Goal: Find specific page/section: Find specific page/section

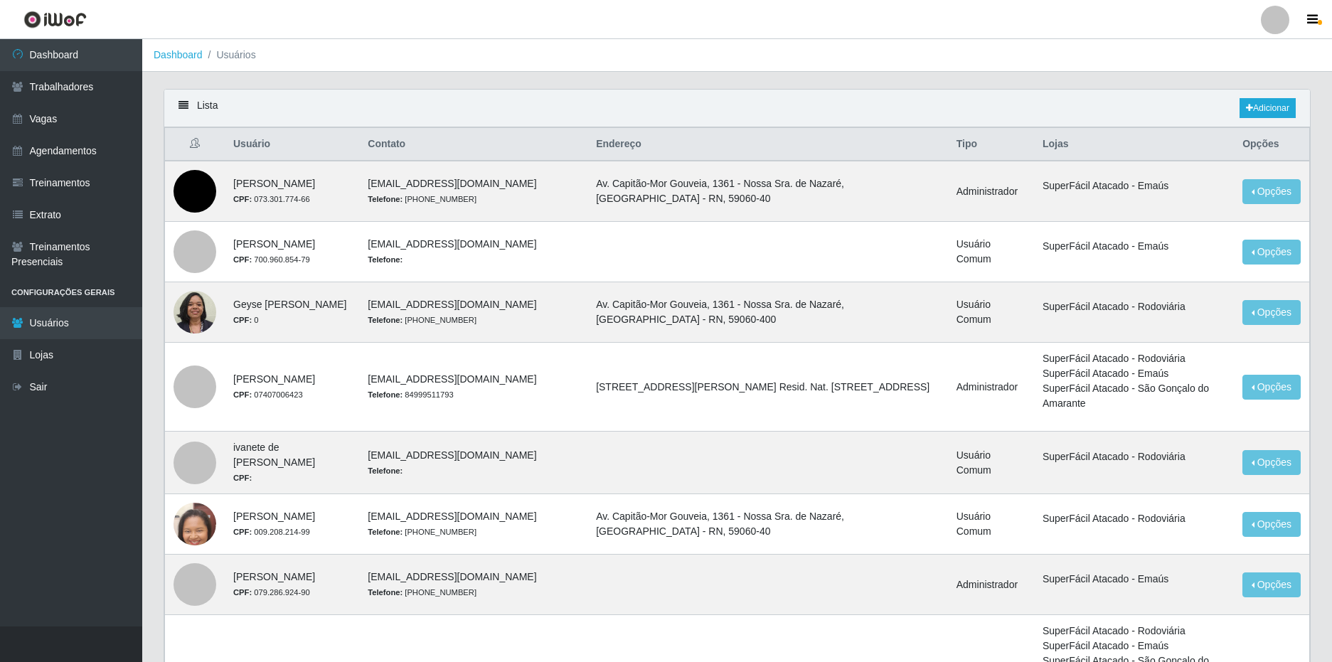
click at [1271, 28] on div at bounding box center [1275, 20] width 28 height 28
click at [38, 131] on link "Vagas" at bounding box center [71, 119] width 142 height 32
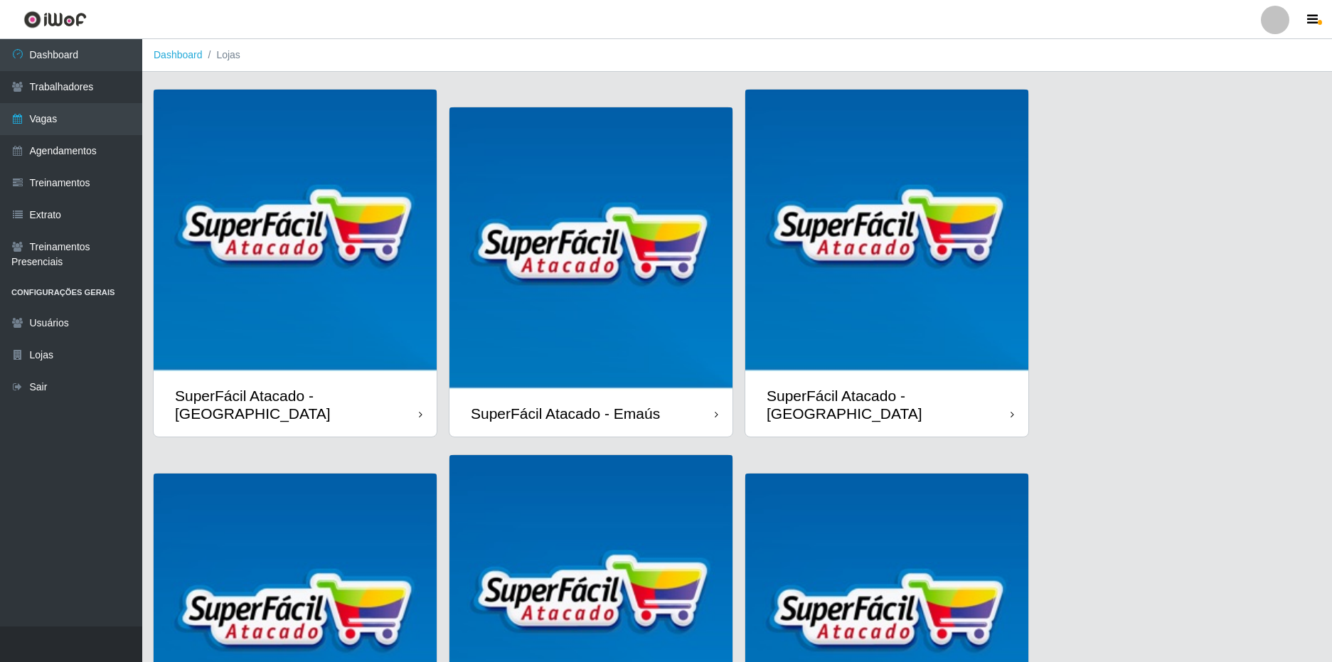
click at [1269, 28] on div at bounding box center [1275, 20] width 28 height 28
click at [1232, 108] on button "Sair" at bounding box center [1247, 110] width 128 height 29
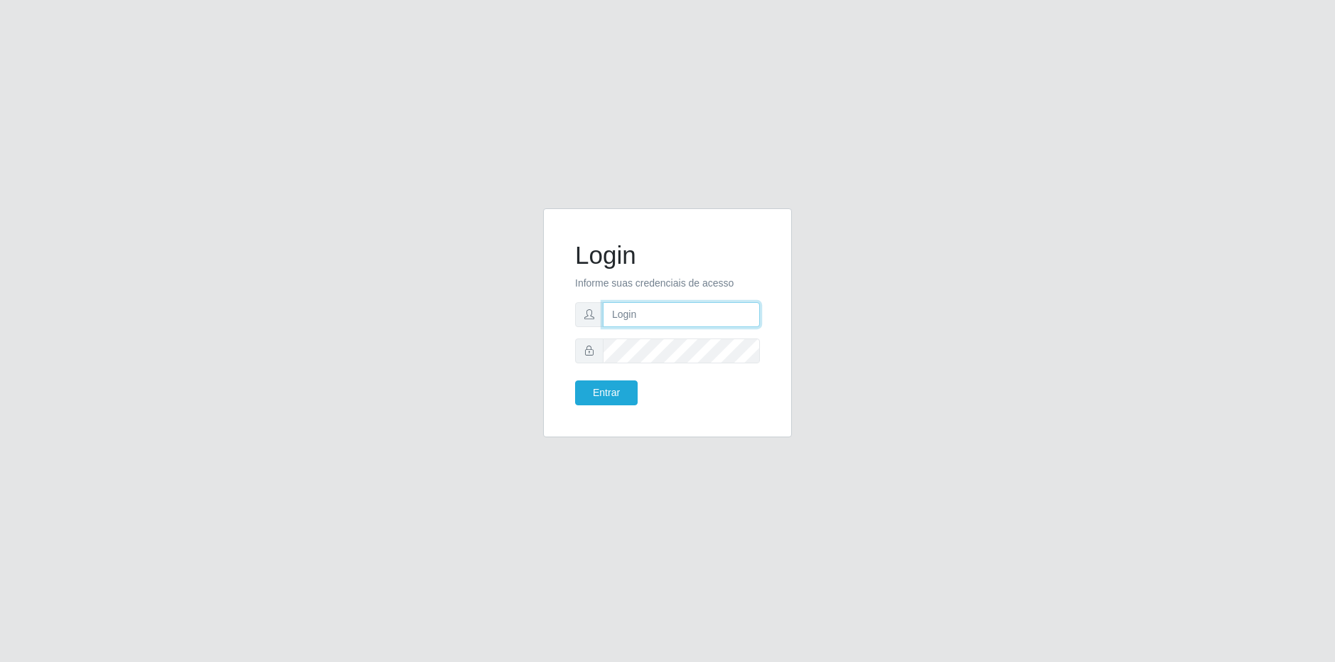
click at [636, 306] on input "text" at bounding box center [681, 314] width 157 height 25
type input "[EMAIL_ADDRESS][DOMAIN_NAME]"
click at [575, 380] on button "Entrar" at bounding box center [606, 392] width 63 height 25
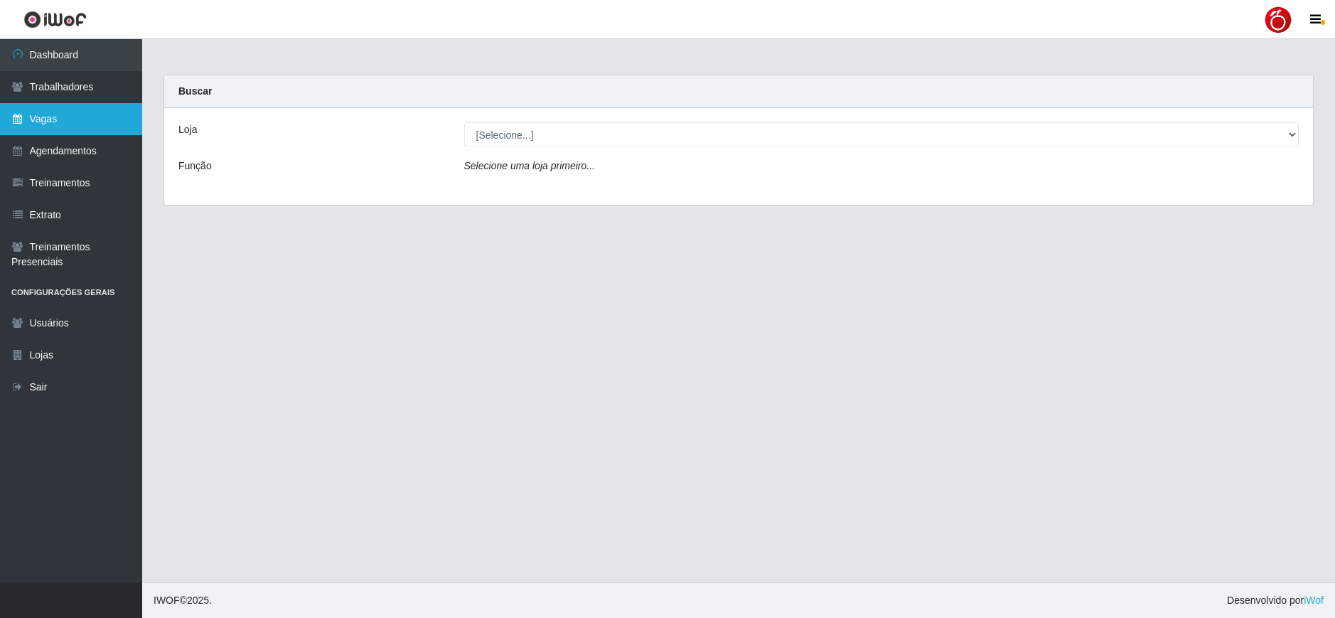
click at [79, 131] on link "Vagas" at bounding box center [71, 119] width 142 height 32
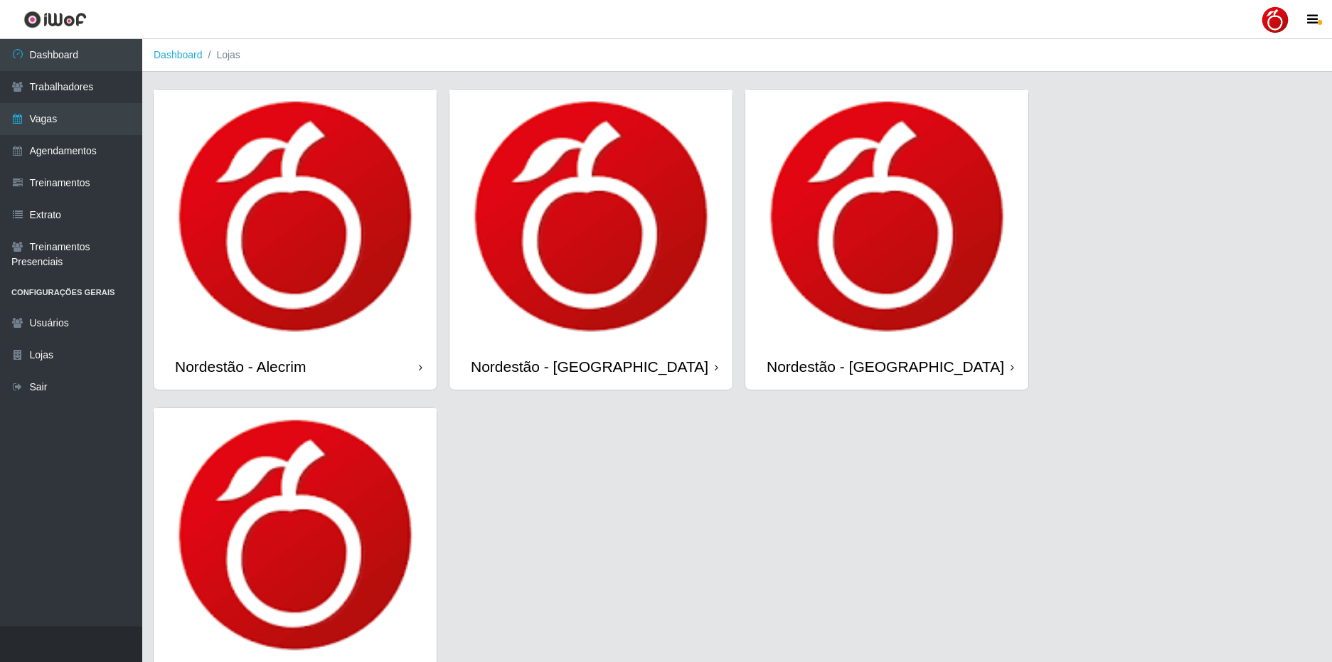
click at [343, 324] on img at bounding box center [295, 217] width 283 height 254
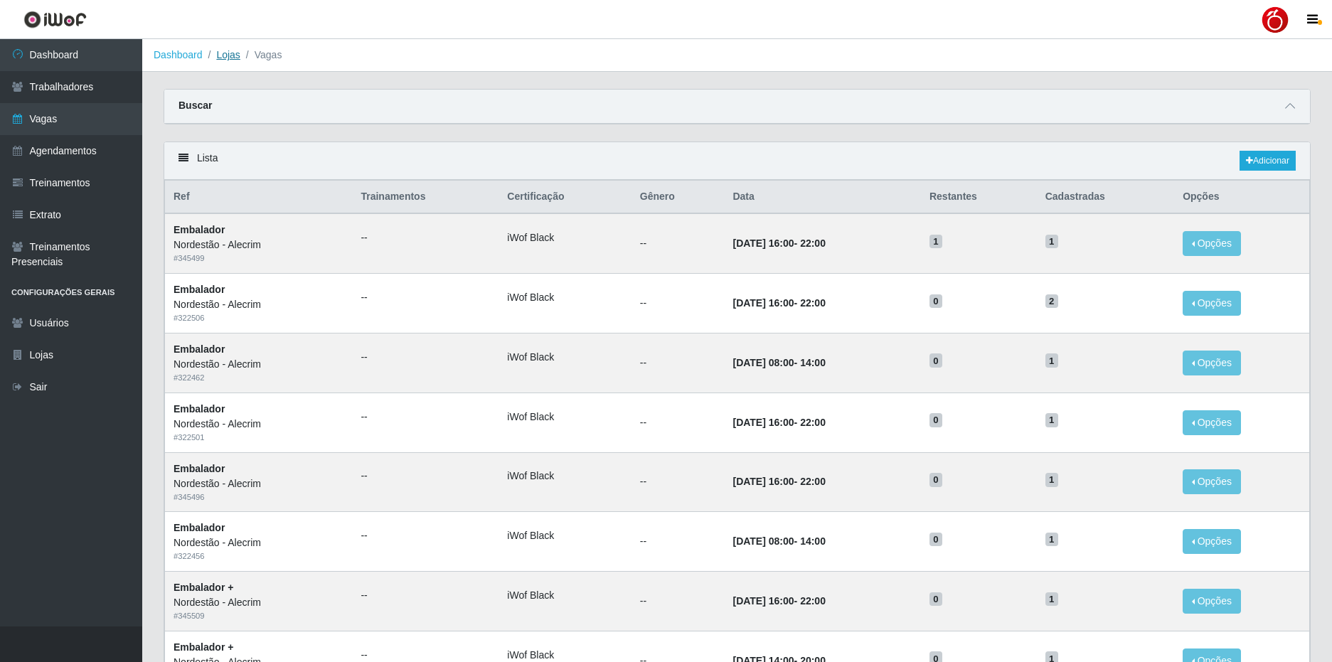
click at [238, 59] on link "Lojas" at bounding box center [227, 54] width 23 height 11
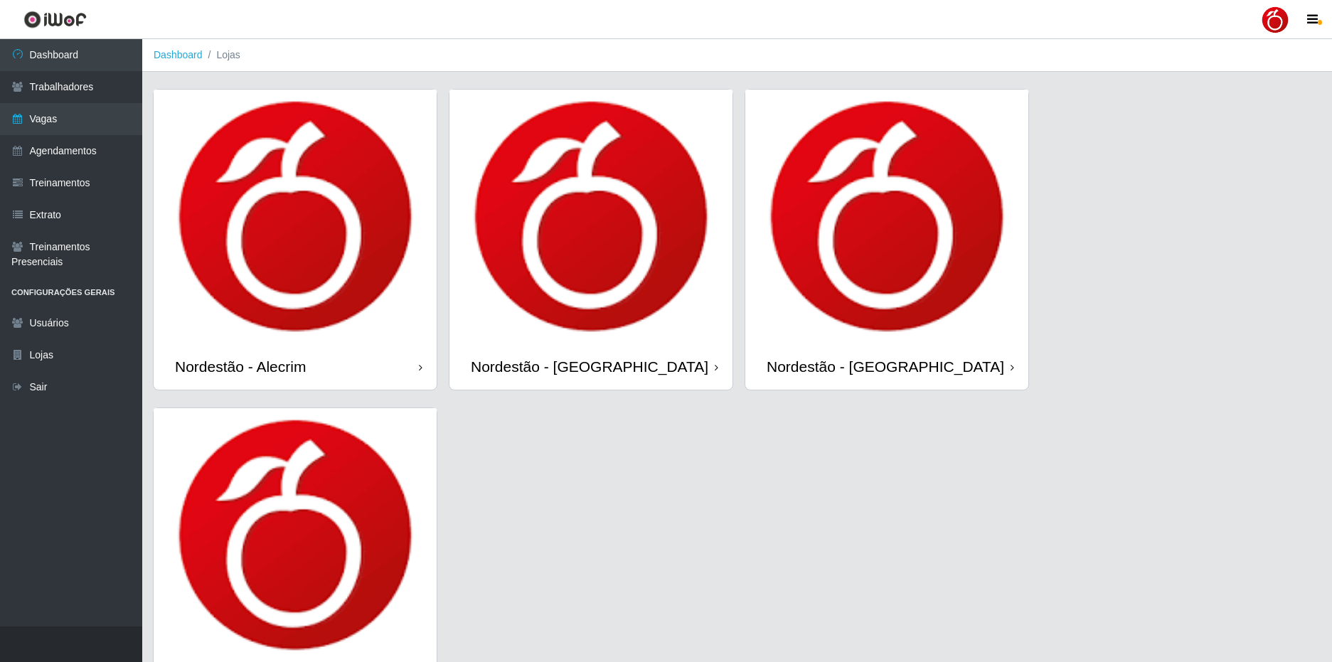
click at [946, 356] on div "Nordestão - [GEOGRAPHIC_DATA]" at bounding box center [886, 366] width 283 height 46
